Goal: Information Seeking & Learning: Check status

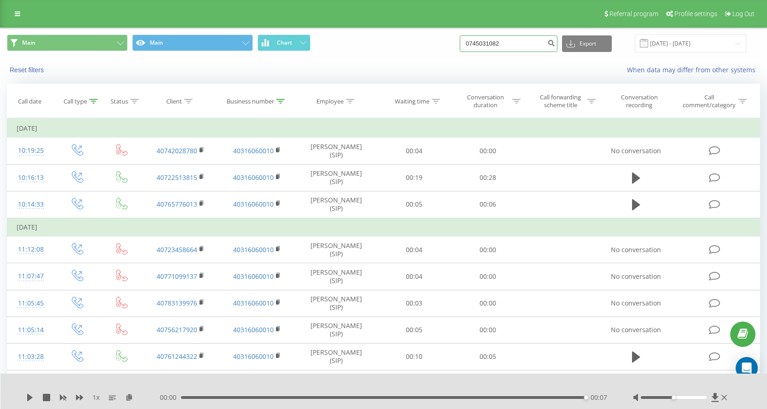
click at [494, 41] on input "0745031082" at bounding box center [509, 43] width 98 height 17
paste input "2887296"
type input "0728872962"
click at [555, 45] on icon "submit" at bounding box center [551, 42] width 8 height 6
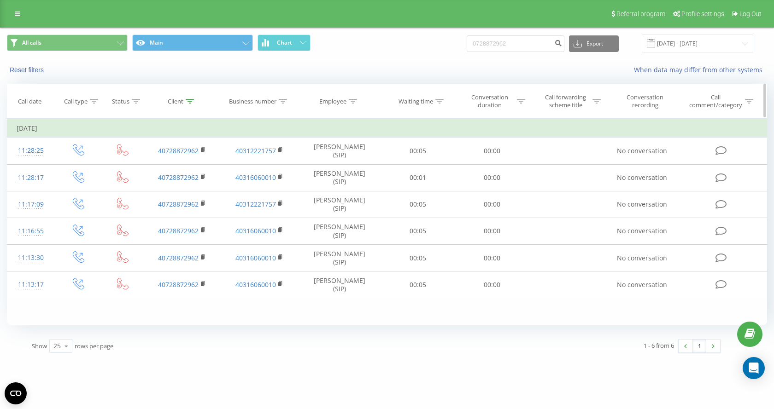
click at [187, 102] on icon at bounding box center [190, 101] width 8 height 5
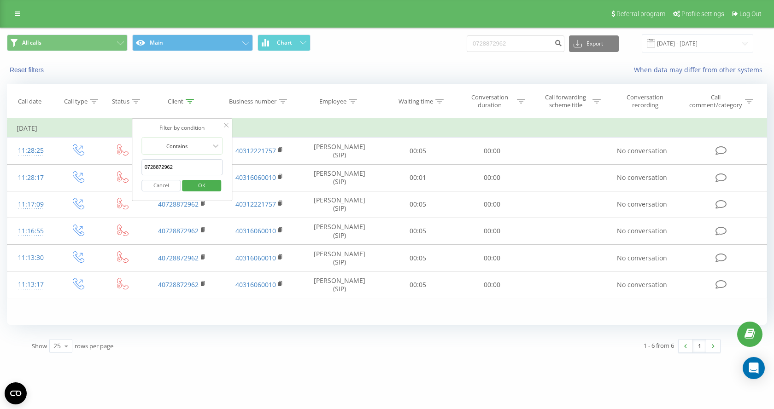
click at [162, 187] on button "Cancel" at bounding box center [161, 186] width 39 height 12
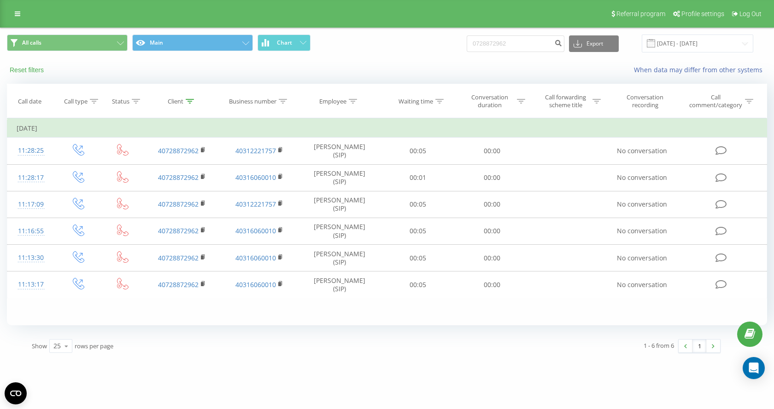
click at [26, 69] on button "Reset filters" at bounding box center [27, 70] width 41 height 8
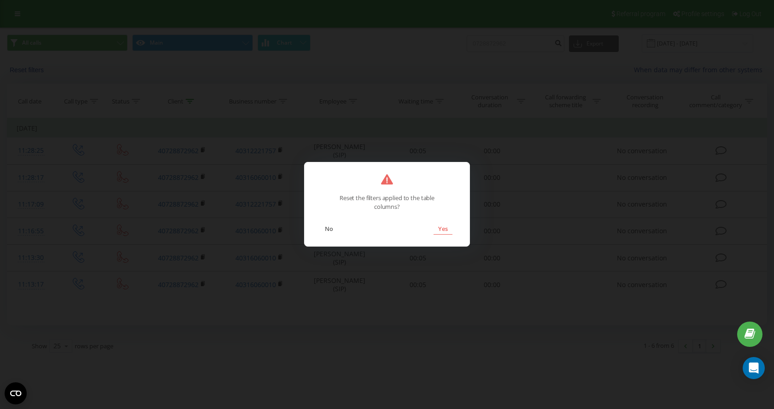
click at [449, 231] on button "Yes" at bounding box center [442, 229] width 19 height 12
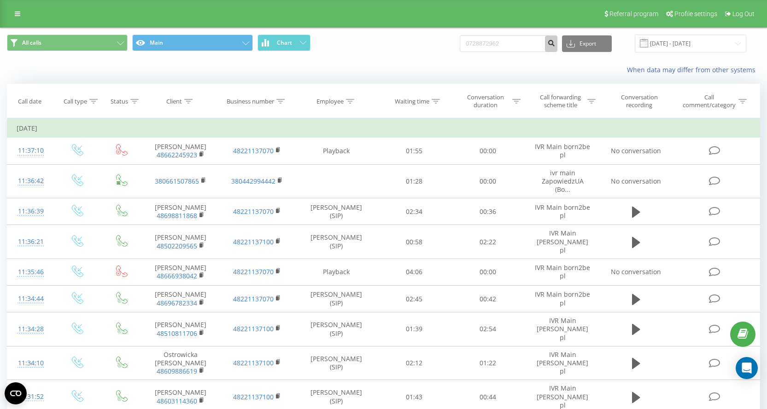
click at [555, 40] on icon "submit" at bounding box center [551, 42] width 8 height 6
